Goal: Find specific page/section

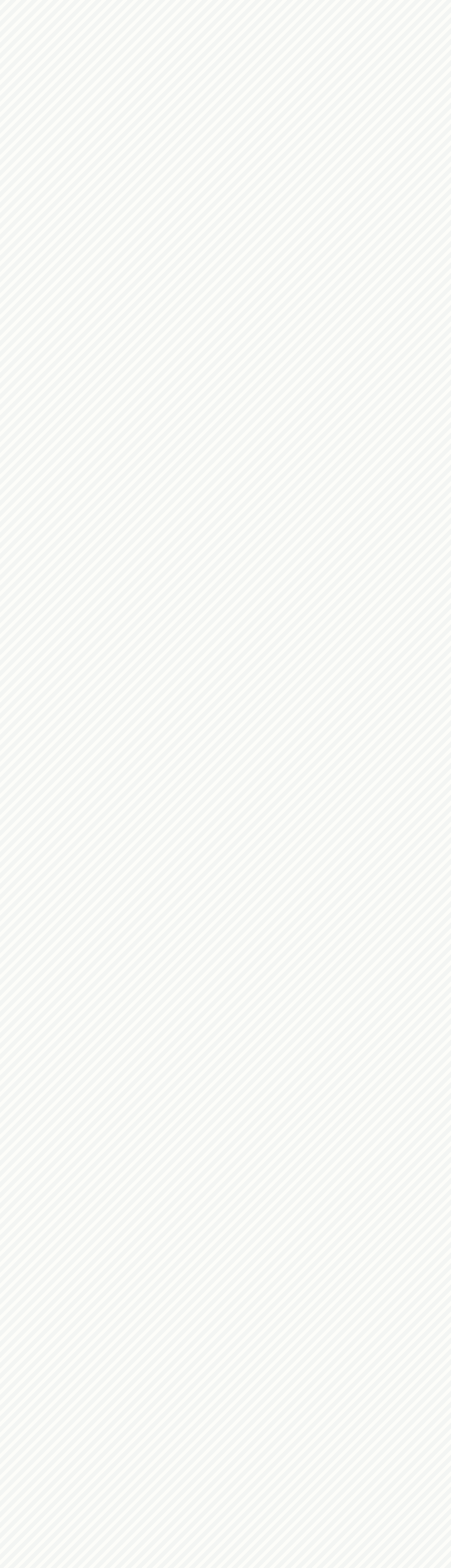
click at [349, 0] on html at bounding box center [226, 0] width 451 height 0
click at [419, 0] on html at bounding box center [226, 0] width 451 height 0
click at [208, 0] on html at bounding box center [226, 0] width 451 height 0
click at [19, 0] on html at bounding box center [226, 0] width 451 height 0
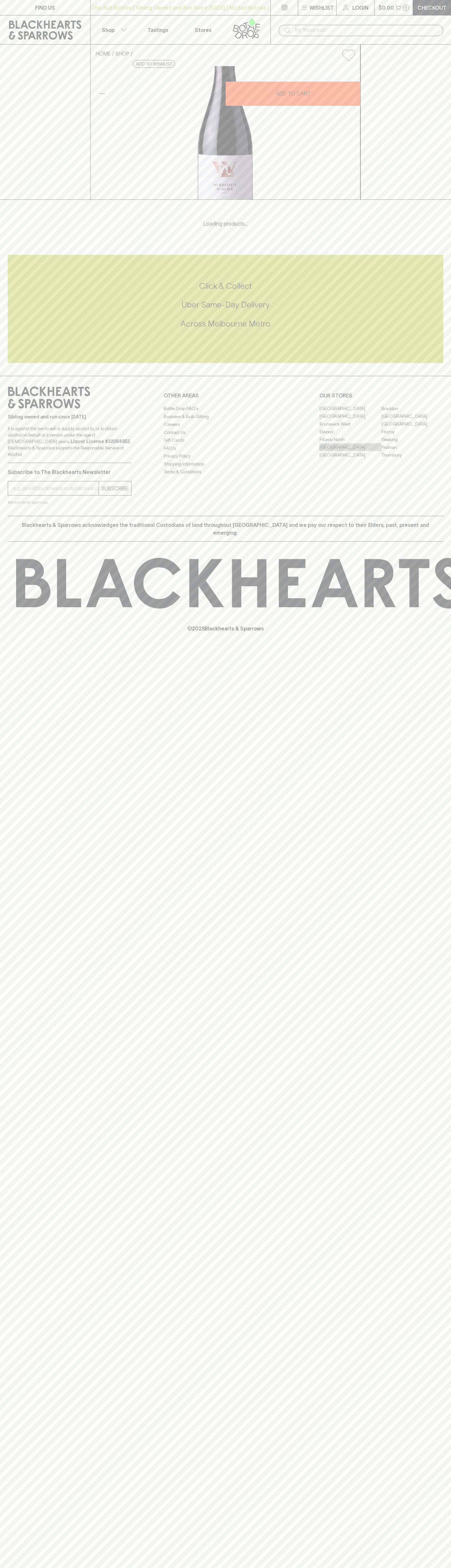
click at [351, 451] on link "[GEOGRAPHIC_DATA]" at bounding box center [350, 447] width 62 height 8
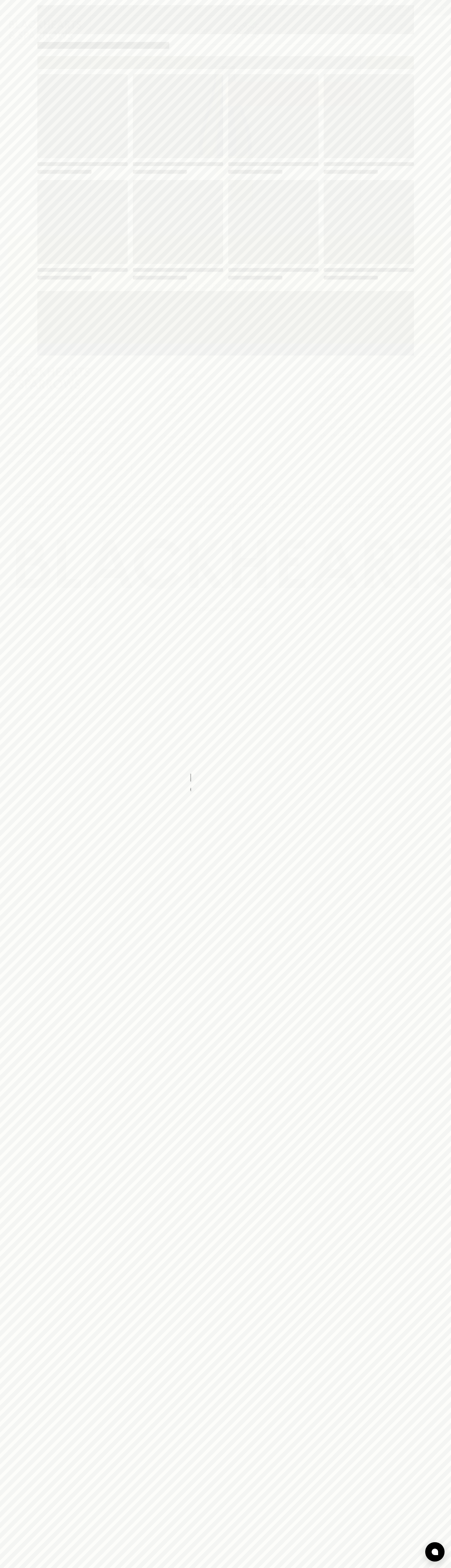
click at [307, 176] on div "Loading" at bounding box center [226, 177] width 377 height 207
